Goal: Transaction & Acquisition: Subscribe to service/newsletter

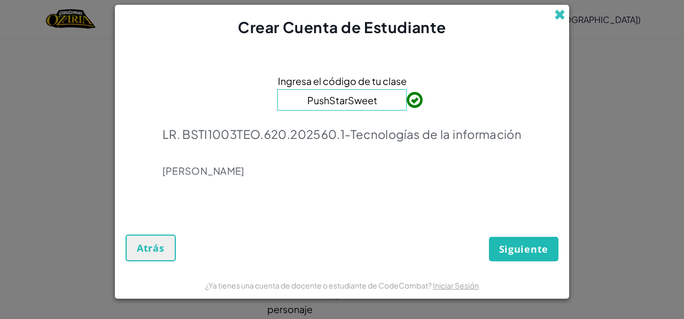
click at [562, 17] on span at bounding box center [559, 14] width 11 height 11
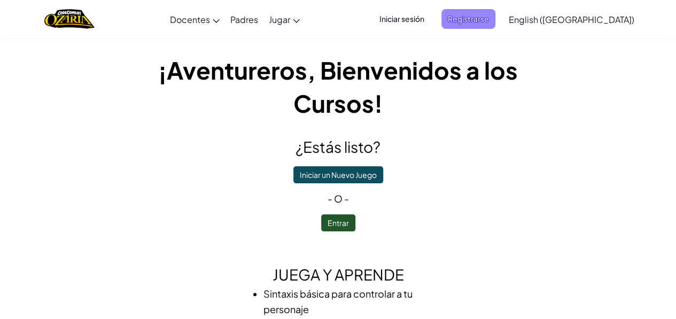
click at [495, 25] on span "Registrarse" at bounding box center [468, 19] width 54 height 20
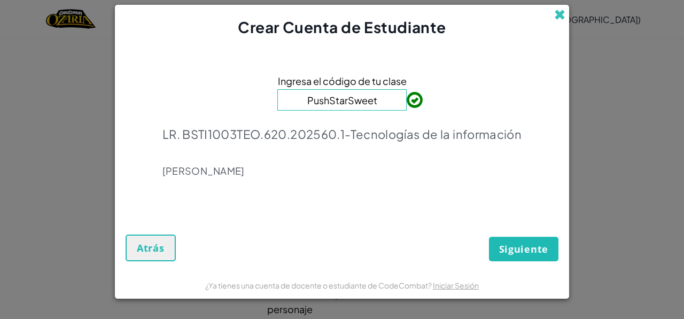
click at [555, 14] on span at bounding box center [559, 14] width 11 height 11
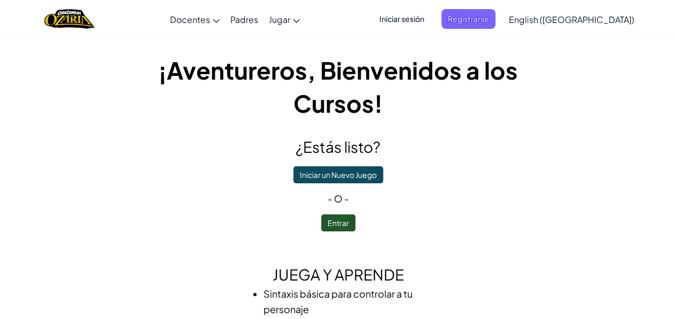
click at [430, 21] on span "Iniciar sesión" at bounding box center [402, 19] width 58 height 20
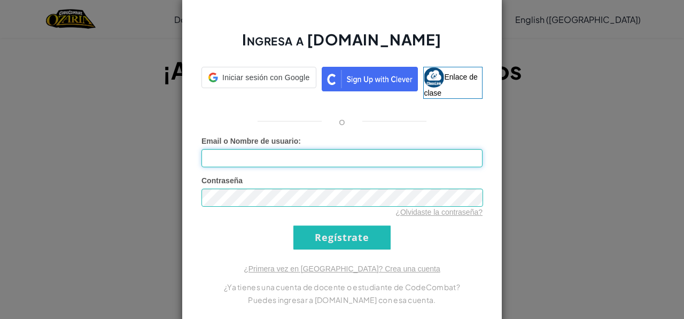
type input "[EMAIL_ADDRESS][DOMAIN_NAME]"
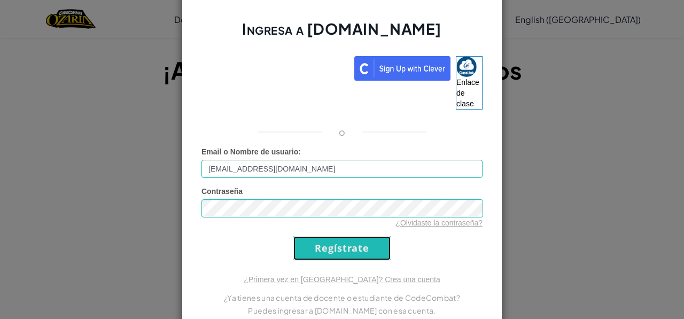
click at [350, 250] on input "Regístrate" at bounding box center [341, 248] width 97 height 24
